Goal: Information Seeking & Learning: Check status

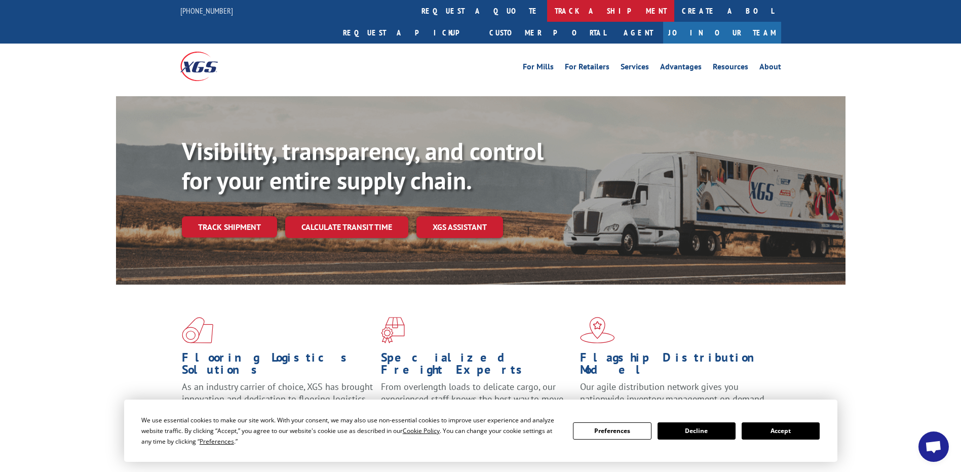
click at [547, 8] on link "track a shipment" at bounding box center [610, 11] width 127 height 22
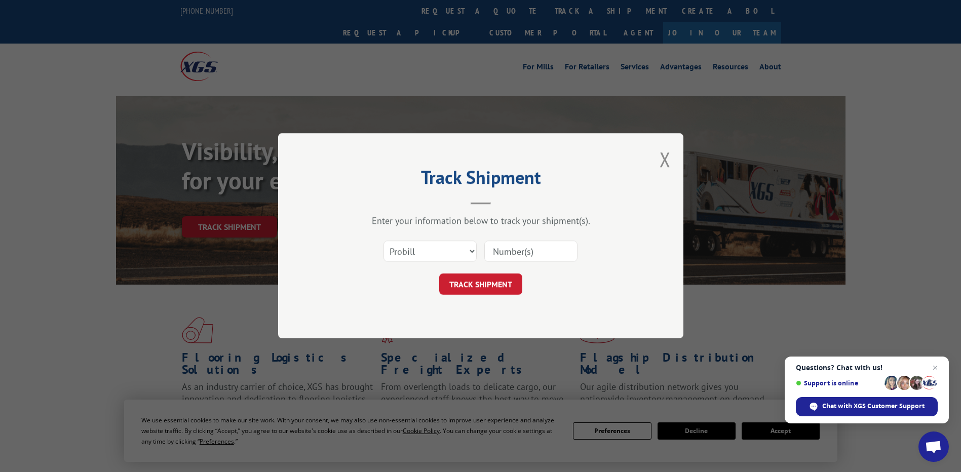
click at [513, 250] on input at bounding box center [530, 251] width 93 height 21
type input "7051795"
click at [489, 286] on button "TRACK SHIPMENT" at bounding box center [480, 284] width 83 height 21
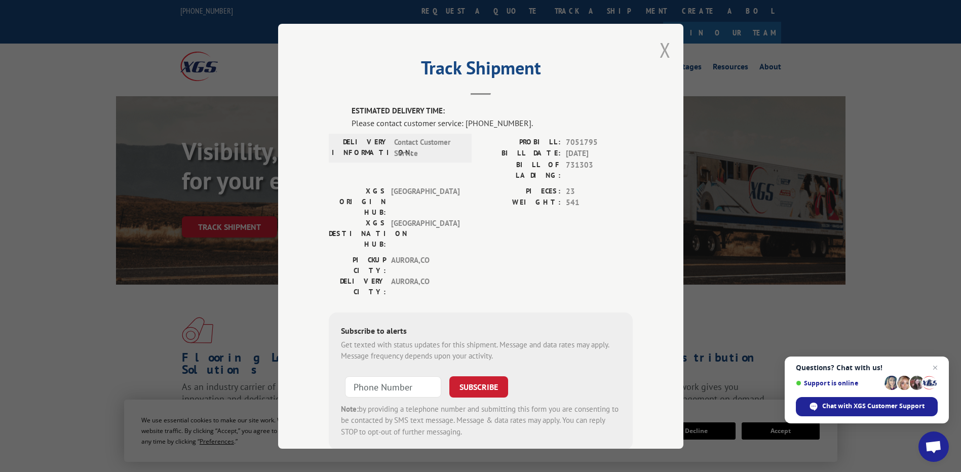
click at [662, 48] on button "Close modal" at bounding box center [665, 49] width 11 height 27
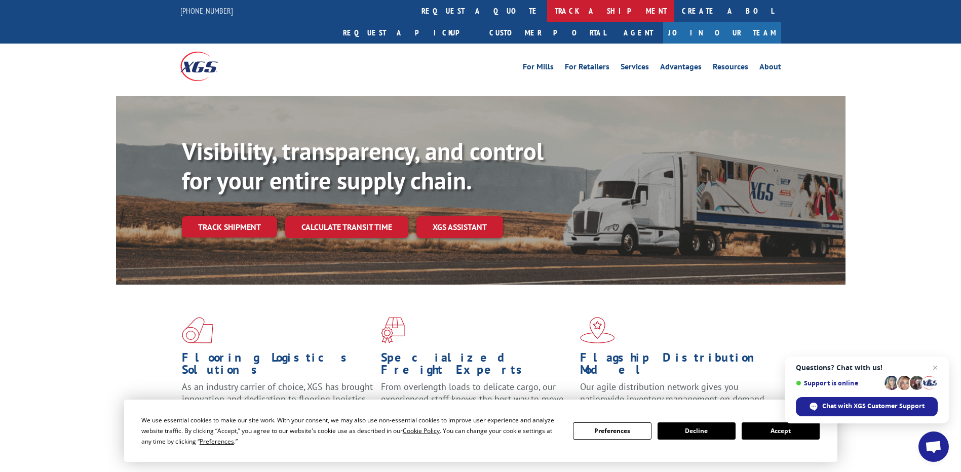
click at [547, 12] on link "track a shipment" at bounding box center [610, 11] width 127 height 22
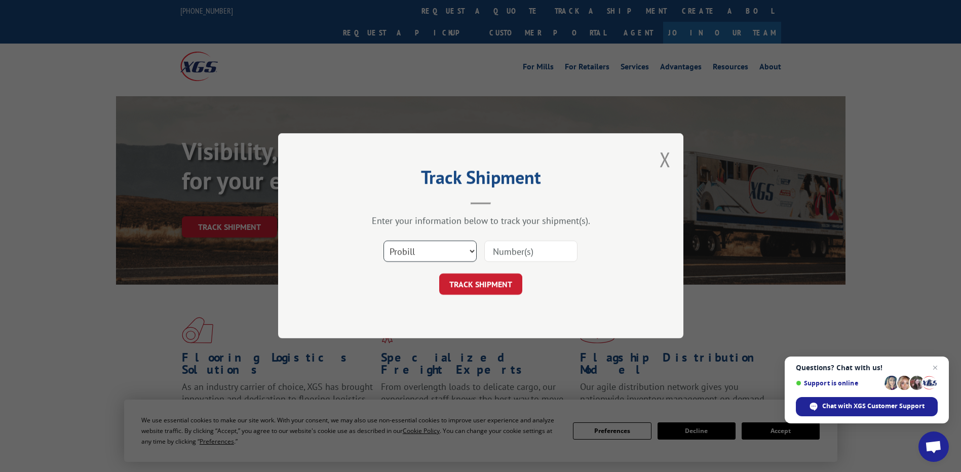
click at [444, 252] on select "Select category... Probill BOL PO" at bounding box center [430, 251] width 93 height 21
select select "bol"
click at [384, 241] on select "Select category... Probill BOL PO" at bounding box center [430, 251] width 93 height 21
click at [521, 252] on input at bounding box center [530, 251] width 93 height 21
type input "7051795"
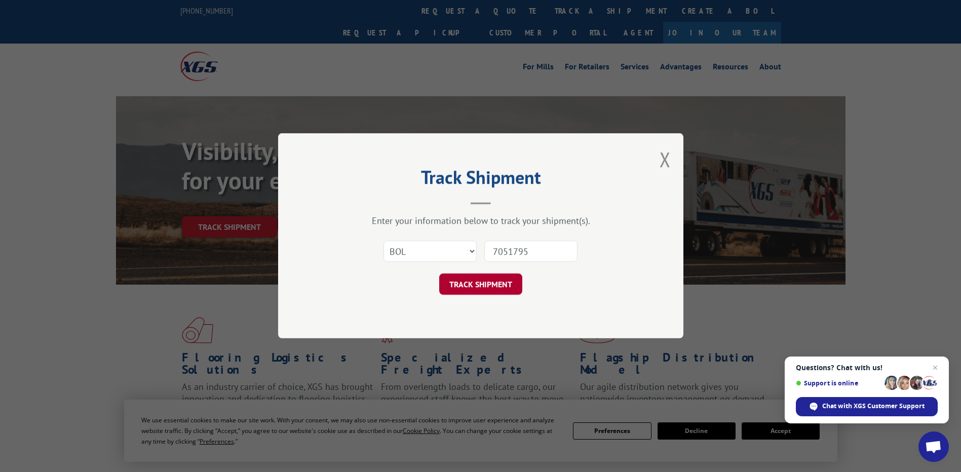
click at [495, 287] on button "TRACK SHIPMENT" at bounding box center [480, 284] width 83 height 21
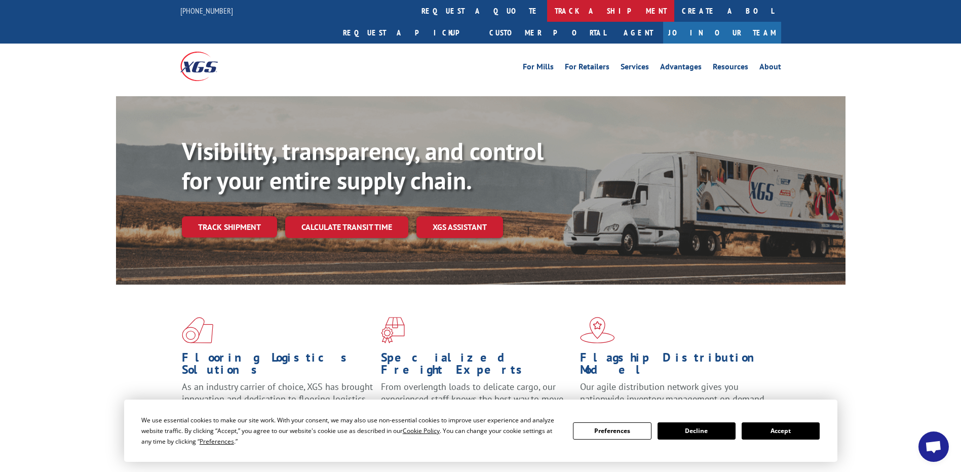
click at [547, 10] on link "track a shipment" at bounding box center [610, 11] width 127 height 22
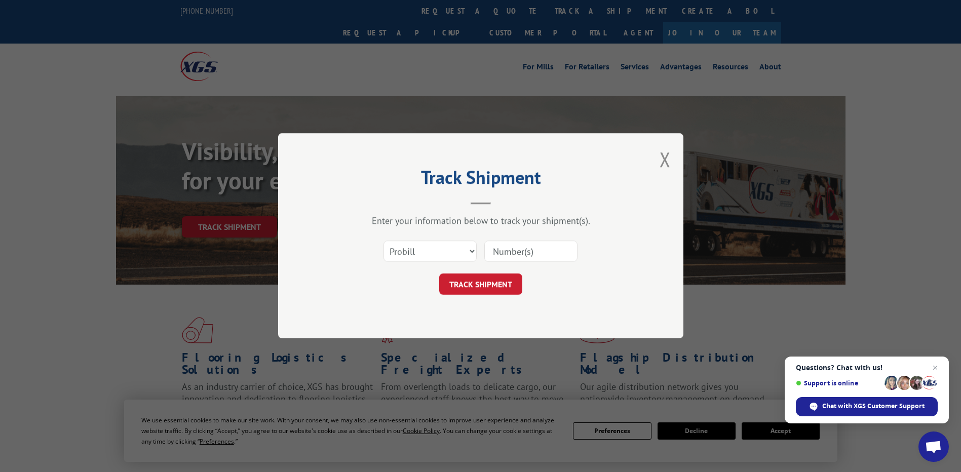
click at [521, 252] on input at bounding box center [530, 251] width 93 height 21
type input "7051795"
click at [498, 289] on button "TRACK SHIPMENT" at bounding box center [480, 284] width 83 height 21
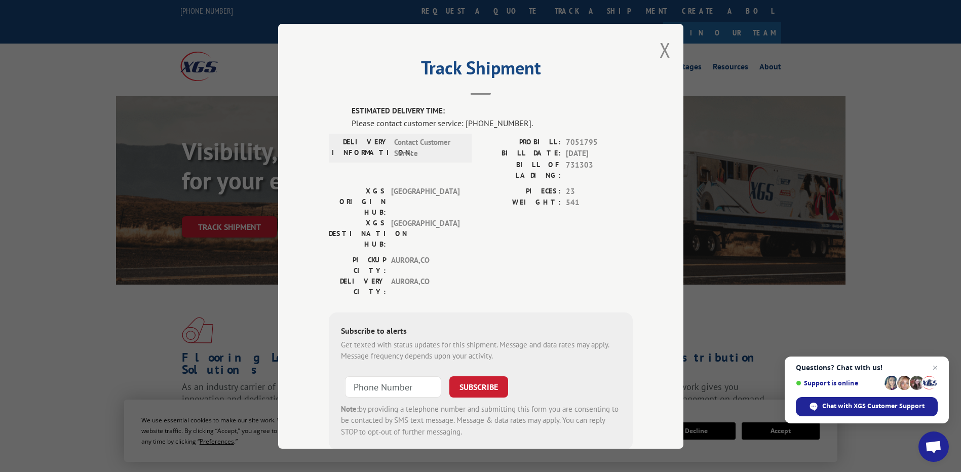
click at [670, 47] on div "Track Shipment ESTIMATED DELIVERY TIME: Please contact customer service: [PHONE…" at bounding box center [480, 236] width 405 height 425
click at [668, 47] on div "Track Shipment ESTIMATED DELIVERY TIME: Please contact customer service: [PHONE…" at bounding box center [480, 236] width 405 height 425
click at [665, 50] on button "Close modal" at bounding box center [665, 49] width 11 height 27
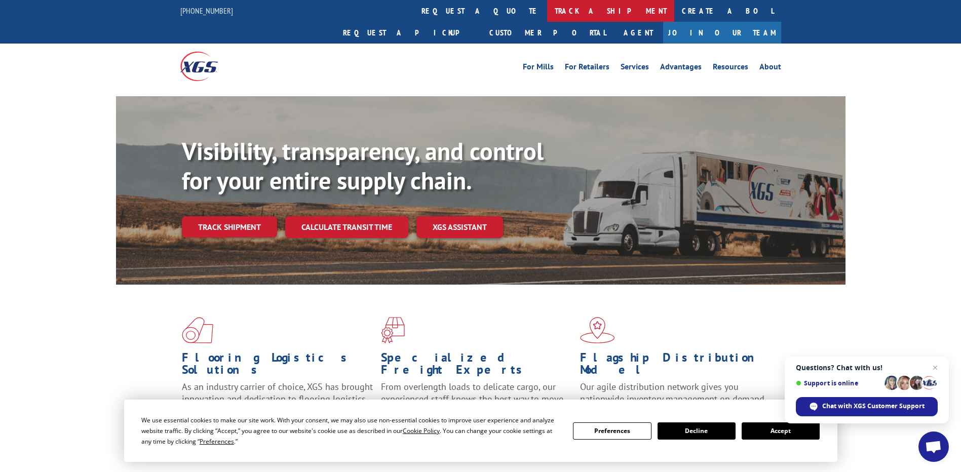
click at [547, 3] on link "track a shipment" at bounding box center [610, 11] width 127 height 22
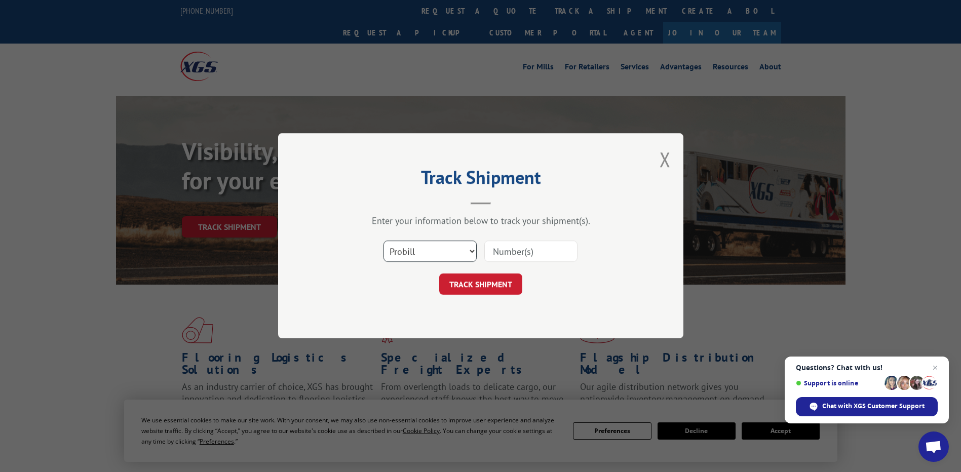
click at [452, 247] on select "Select category... Probill BOL PO" at bounding box center [430, 251] width 93 height 21
select select "bol"
click at [384, 241] on select "Select category... Probill BOL PO" at bounding box center [430, 251] width 93 height 21
click at [506, 250] on input at bounding box center [530, 251] width 93 height 21
type input "7051795"
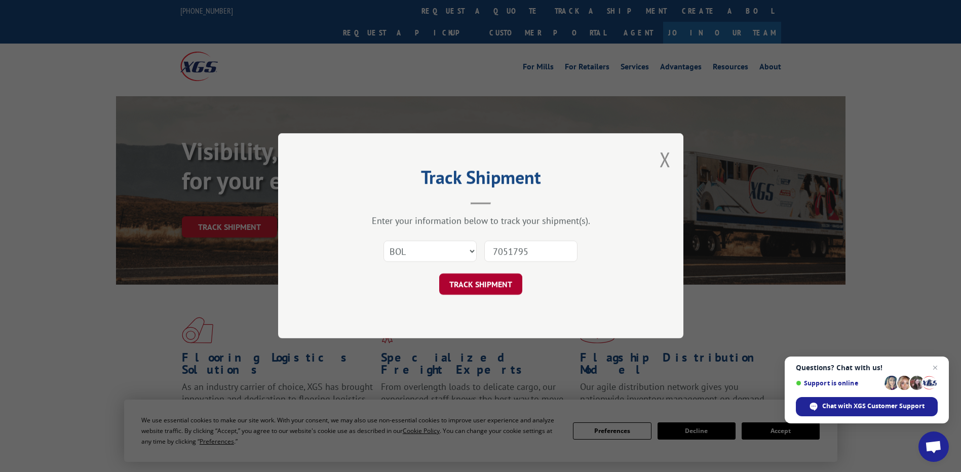
click at [489, 288] on button "TRACK SHIPMENT" at bounding box center [480, 284] width 83 height 21
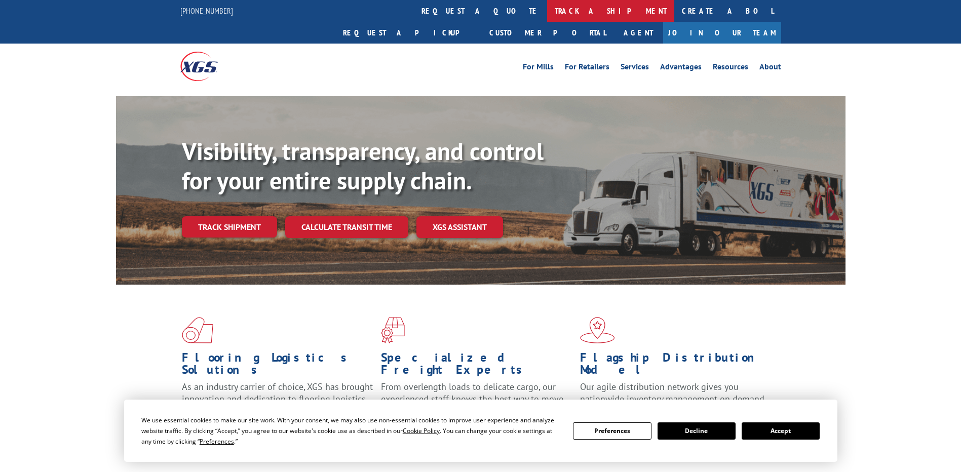
click at [547, 10] on link "track a shipment" at bounding box center [610, 11] width 127 height 22
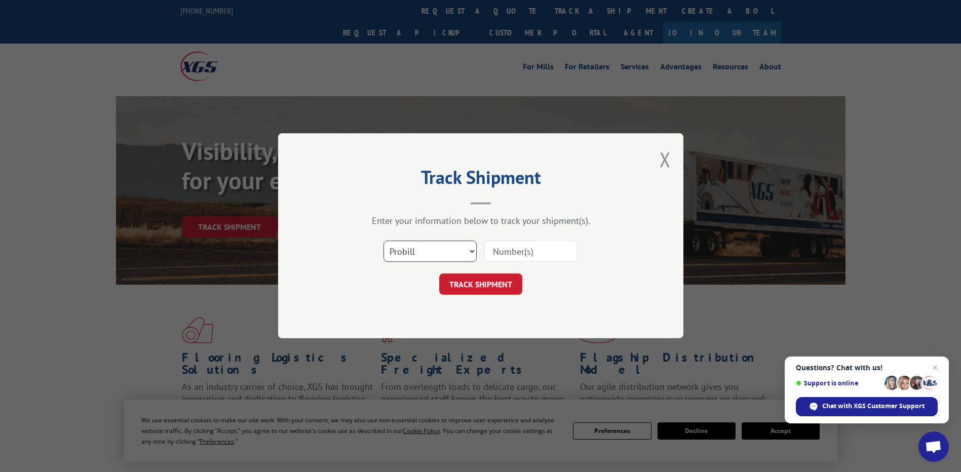
click at [446, 256] on select "Select category... Probill BOL PO" at bounding box center [430, 251] width 93 height 21
select select "bol"
click at [384, 241] on select "Select category... Probill BOL PO" at bounding box center [430, 251] width 93 height 21
click at [509, 256] on input at bounding box center [530, 251] width 93 height 21
type input "7051795"
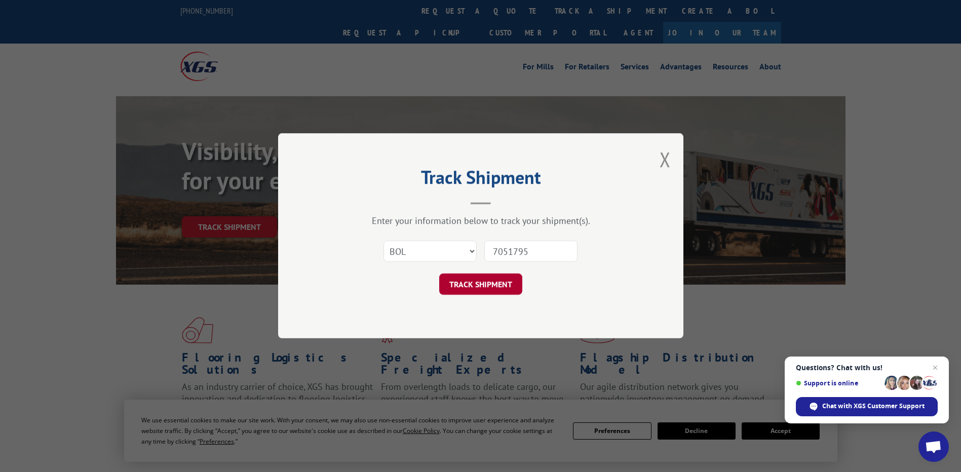
click at [485, 288] on button "TRACK SHIPMENT" at bounding box center [480, 284] width 83 height 21
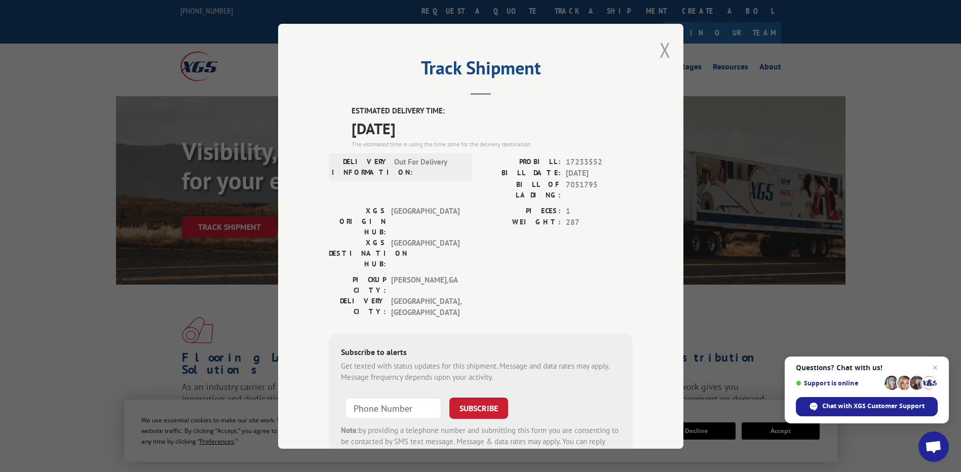
click at [661, 50] on button "Close modal" at bounding box center [665, 49] width 11 height 27
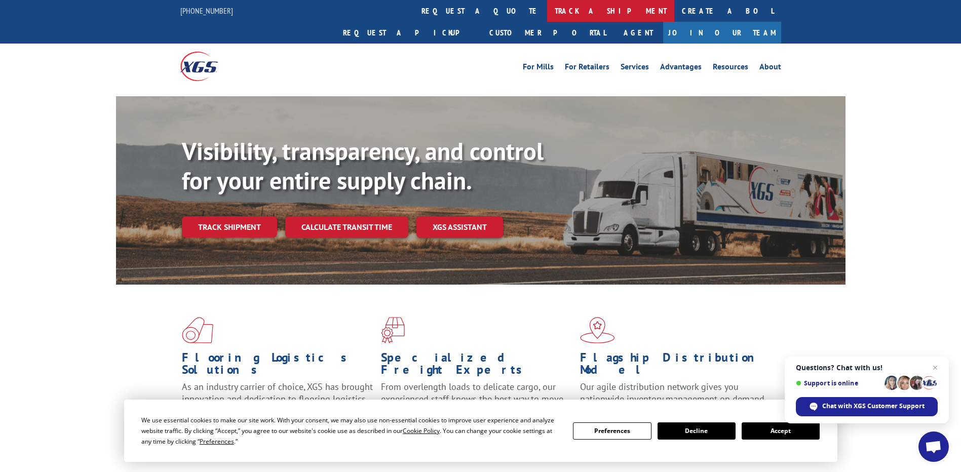
click at [547, 5] on link "track a shipment" at bounding box center [610, 11] width 127 height 22
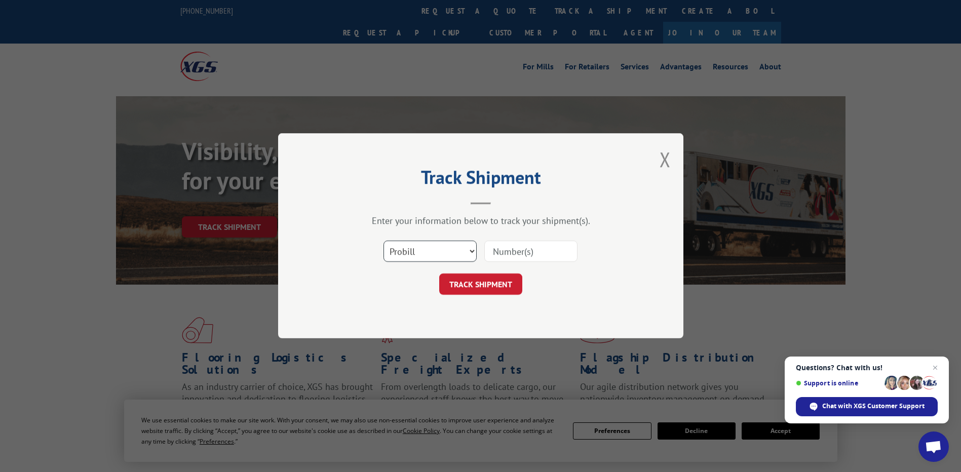
click at [459, 252] on select "Select category... Probill BOL PO" at bounding box center [430, 251] width 93 height 21
drag, startPoint x: 526, startPoint y: 244, endPoint x: 526, endPoint y: 252, distance: 7.6
click at [526, 252] on input at bounding box center [530, 251] width 93 height 21
type input "16398164"
click at [455, 279] on button "TRACK SHIPMENT" at bounding box center [480, 284] width 83 height 21
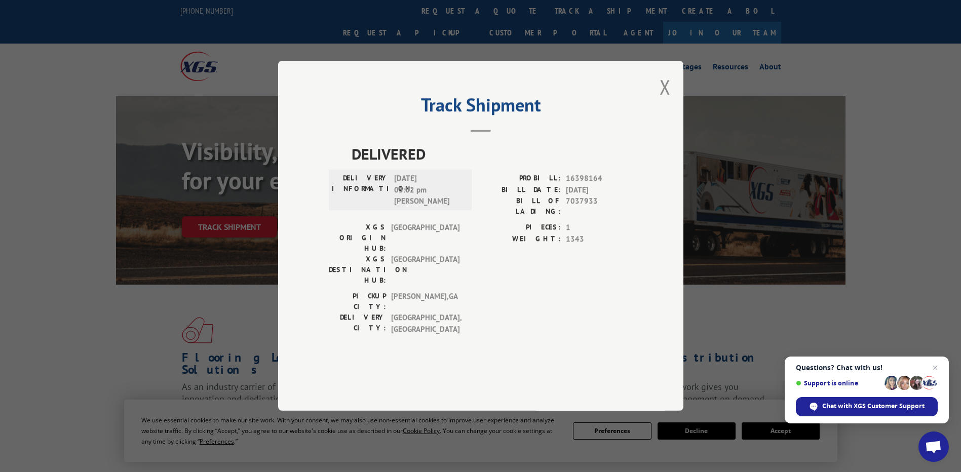
click at [671, 120] on div "Track Shipment DELIVERED DELIVERY INFORMATION: 09/30/2025 03:02 pm Isaac Salaza…" at bounding box center [480, 236] width 405 height 350
